Goal: Obtain resource: Obtain resource

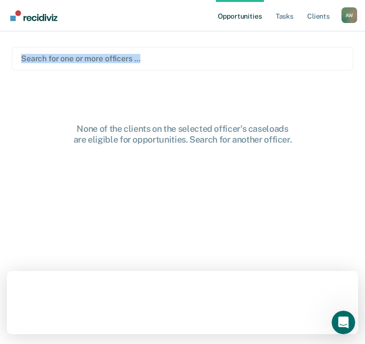
drag, startPoint x: 0, startPoint y: 0, endPoint x: 206, endPoint y: 42, distance: 209.9
click at [206, 42] on main "Search for one or more officers … None of the clients on the selected officer's…" at bounding box center [182, 175] width 365 height 289
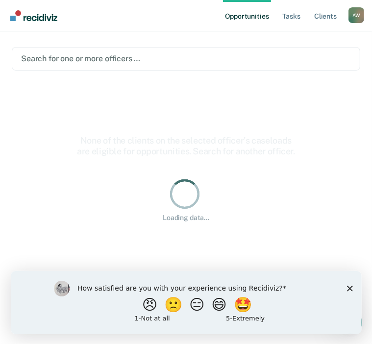
click at [234, 54] on div at bounding box center [186, 58] width 330 height 11
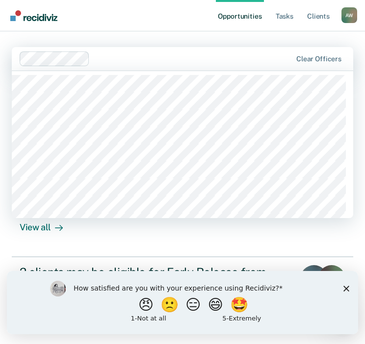
click at [167, 35] on main "1240 results available. Use Up and Down to choose options, press Enter to selec…" at bounding box center [182, 175] width 365 height 289
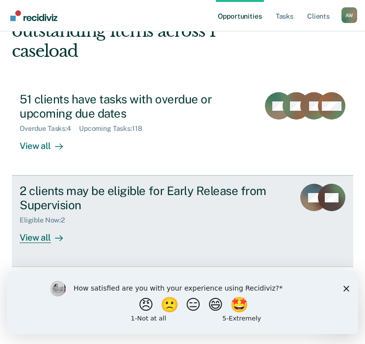
scroll to position [96, 0]
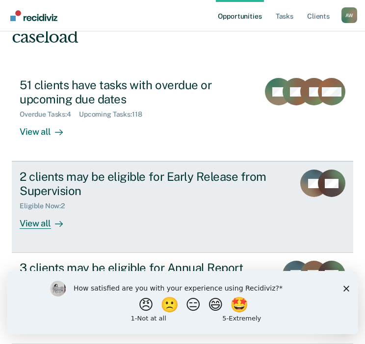
click at [183, 187] on div "2 clients may be eligible for Early Release from Supervision" at bounding box center [153, 184] width 267 height 28
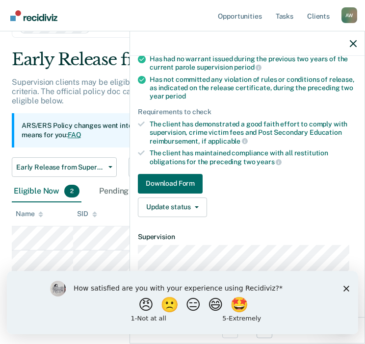
scroll to position [147, 0]
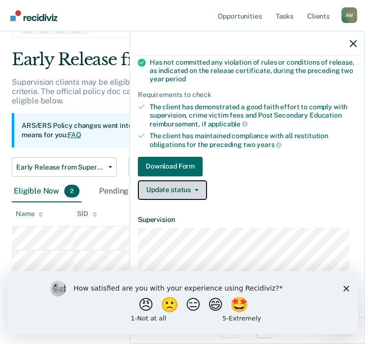
click at [193, 189] on span "button" at bounding box center [195, 190] width 8 height 2
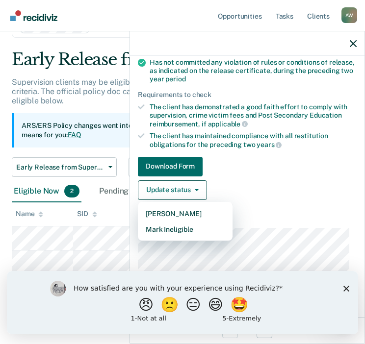
click at [241, 169] on link "Download Form" at bounding box center [247, 167] width 219 height 20
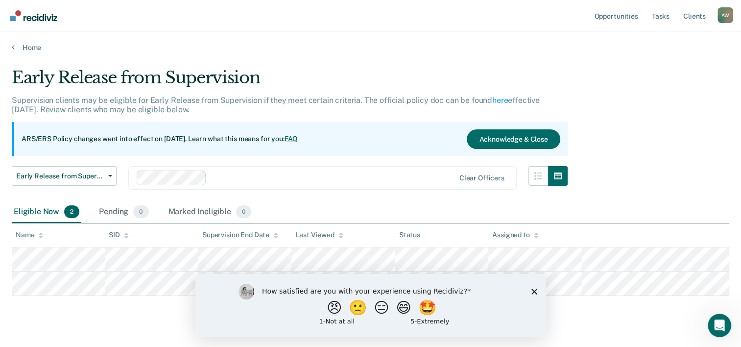
scroll to position [18, 0]
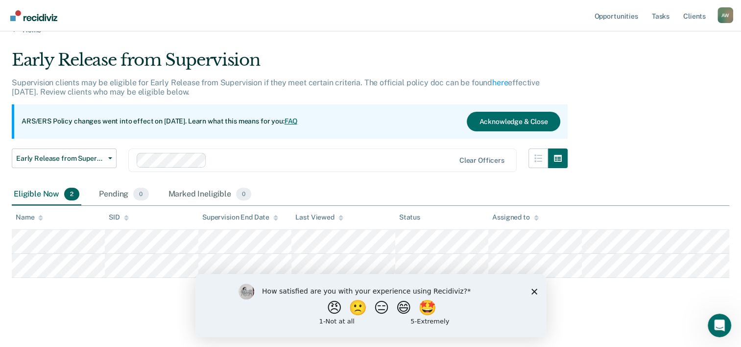
scroll to position [69, 0]
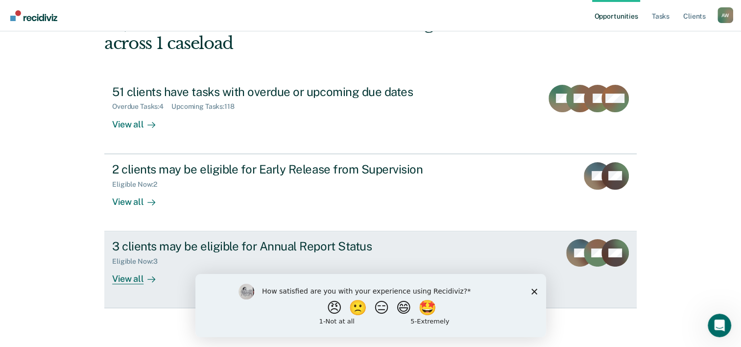
click at [137, 281] on div "View all" at bounding box center [139, 275] width 55 height 19
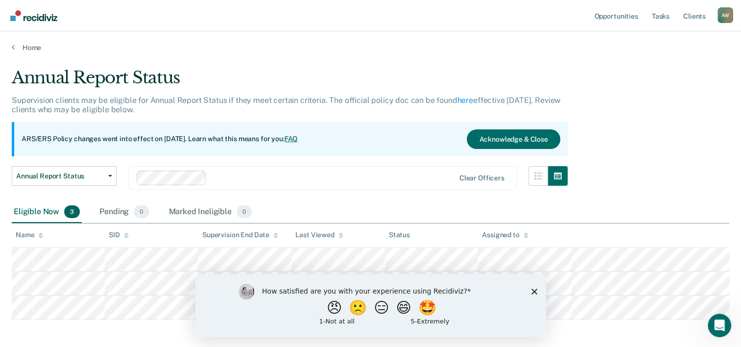
click at [371, 293] on icon "Close survey" at bounding box center [534, 291] width 6 height 6
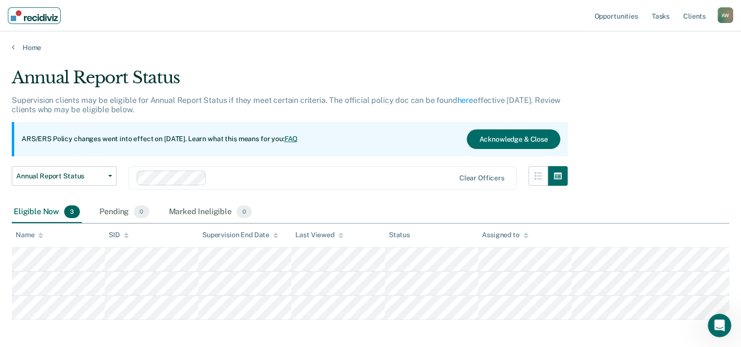
click at [27, 22] on link "Main navigation" at bounding box center [34, 15] width 53 height 17
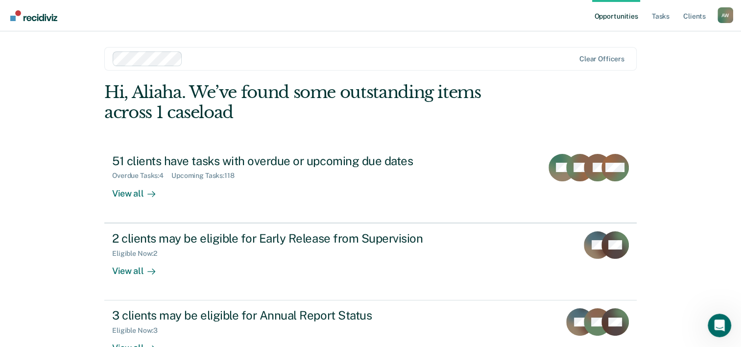
click at [371, 150] on div "Opportunities Tasks Client s [PERSON_NAME] Profile How it works Log Out Clear o…" at bounding box center [370, 208] width 741 height 416
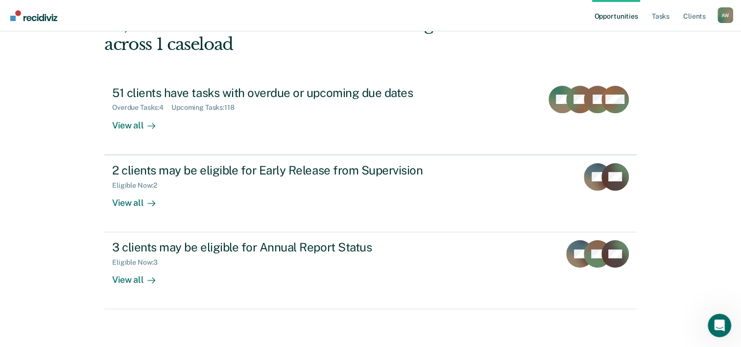
scroll to position [69, 0]
